Goal: Check status: Check status

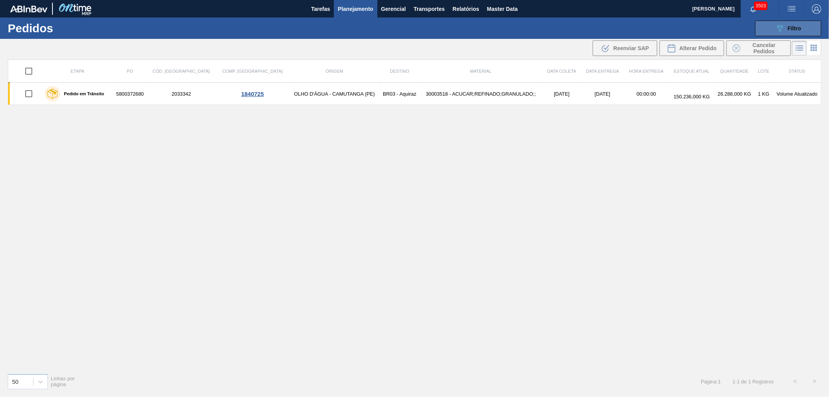
click at [768, 25] on button "089F7B8B-B2A5-4AFE-B5C0-19BA573D28AC Filtro" at bounding box center [788, 29] width 66 height 16
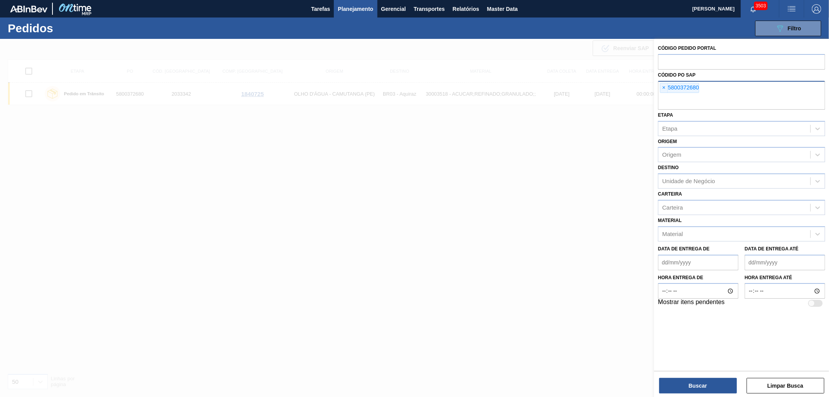
click at [660, 83] on div "× 5800372680" at bounding box center [679, 88] width 39 height 10
paste input "text"
click at [665, 87] on span "×" at bounding box center [663, 87] width 7 height 9
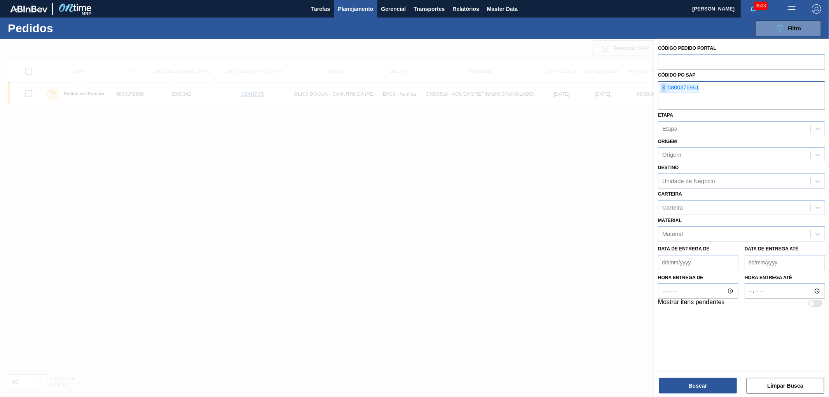
click at [665, 87] on span "×" at bounding box center [663, 87] width 7 height 9
click at [665, 95] on input "text" at bounding box center [741, 102] width 167 height 15
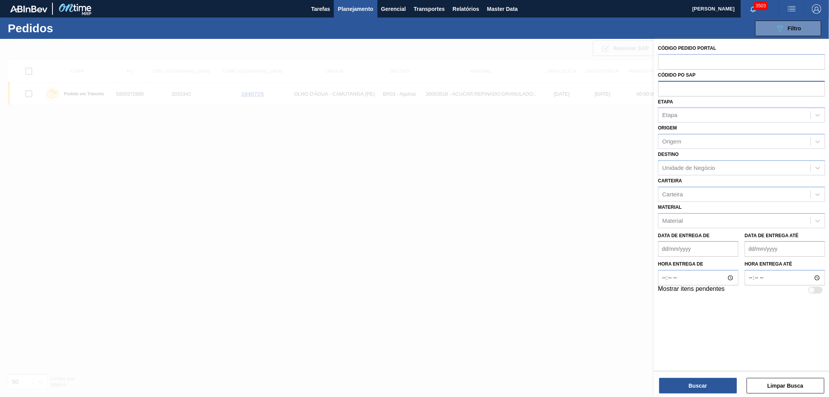
click at [665, 87] on input "text" at bounding box center [741, 88] width 167 height 15
paste input "text"
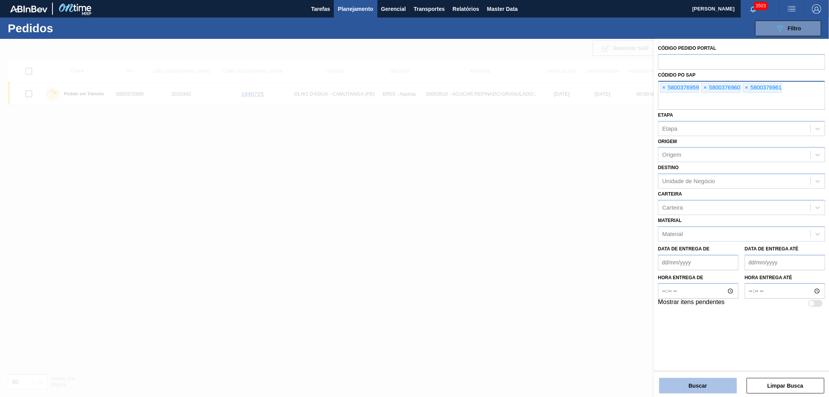
click at [692, 378] on button "Buscar" at bounding box center [698, 386] width 78 height 16
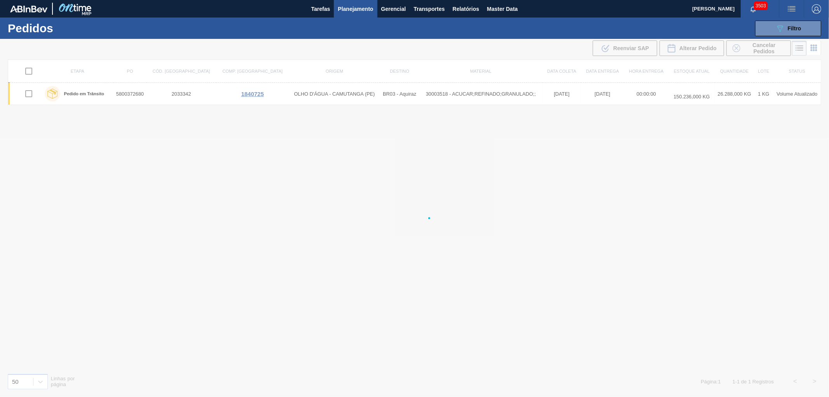
click at [692, 381] on div at bounding box center [414, 218] width 829 height 358
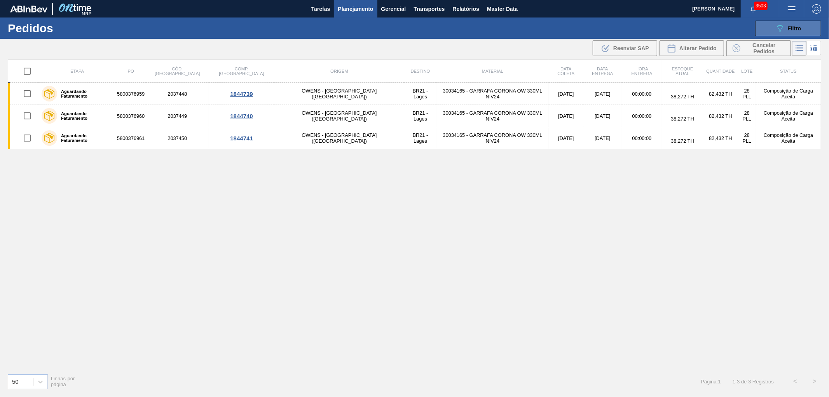
click at [760, 32] on button "089F7B8B-B2A5-4AFE-B5C0-19BA573D28AC Filtro" at bounding box center [788, 29] width 66 height 16
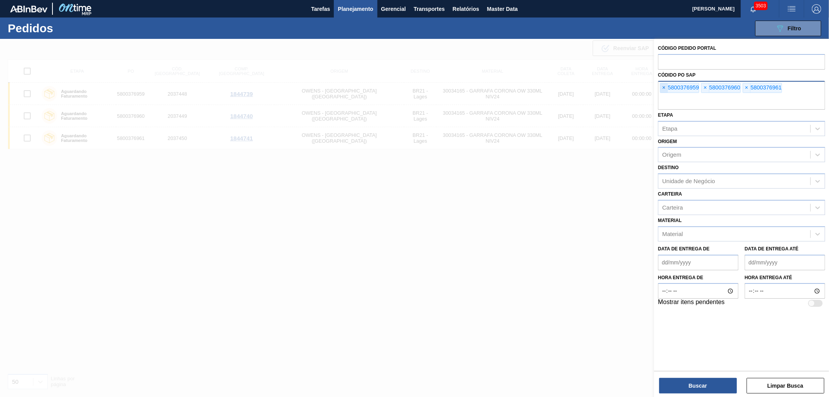
click at [662, 90] on span "×" at bounding box center [663, 87] width 7 height 9
click at [662, 95] on input "text" at bounding box center [741, 102] width 167 height 15
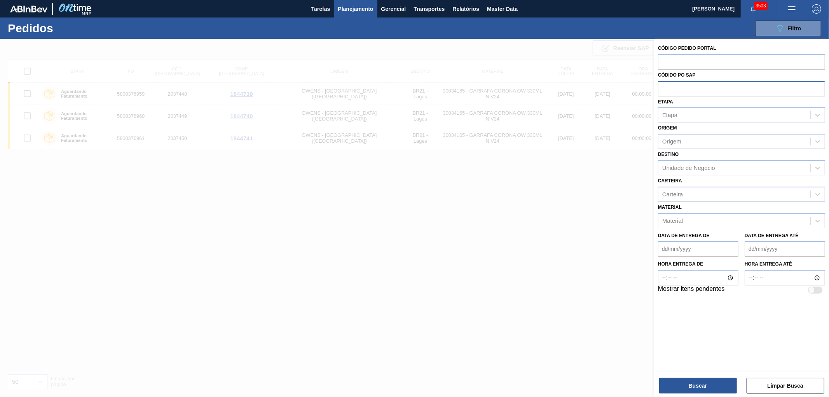
paste input "text"
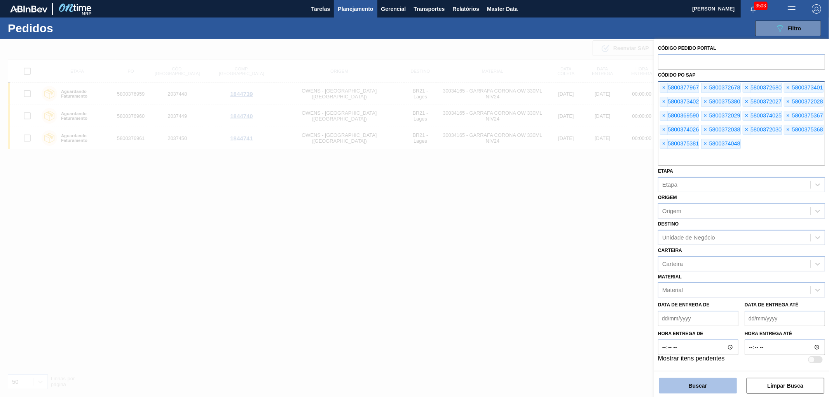
click at [679, 386] on button "Buscar" at bounding box center [698, 386] width 78 height 16
